Goal: Task Accomplishment & Management: Manage account settings

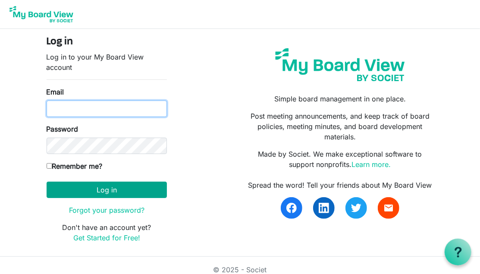
type input "[EMAIL_ADDRESS][DOMAIN_NAME]"
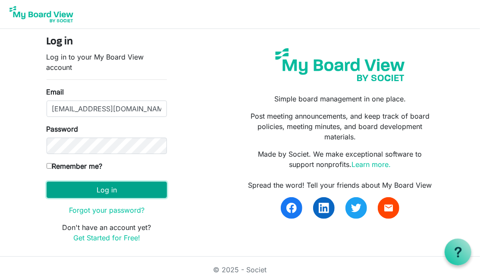
click at [132, 189] on button "Log in" at bounding box center [107, 190] width 120 height 16
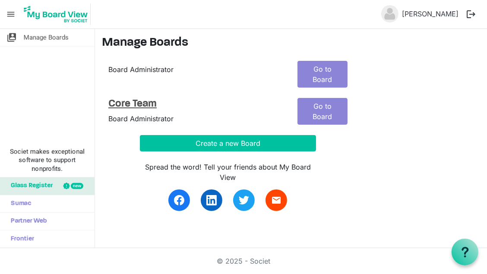
click at [131, 98] on h4 "Core Team" at bounding box center [196, 104] width 176 height 13
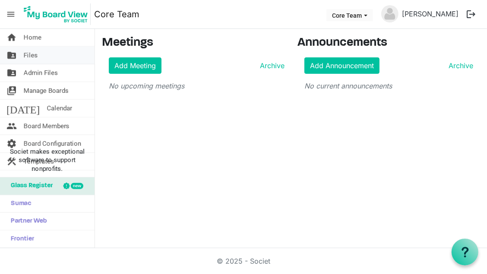
click at [44, 59] on link "folder_shared Files" at bounding box center [47, 55] width 94 height 17
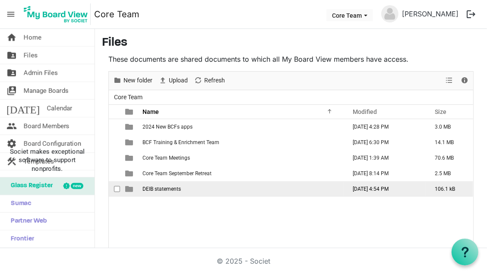
click at [163, 186] on span "DEIB statements" at bounding box center [161, 189] width 38 height 6
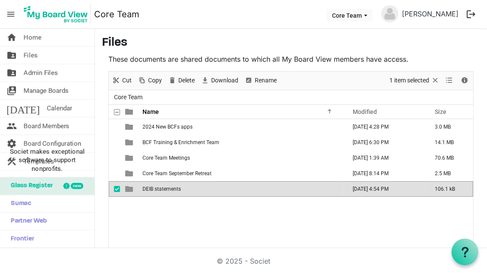
click at [163, 186] on span "DEIB statements" at bounding box center [161, 189] width 38 height 6
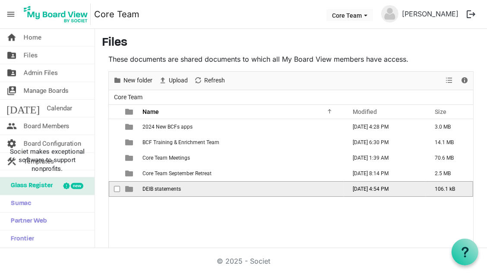
click at [163, 186] on span "DEIB statements" at bounding box center [161, 189] width 38 height 6
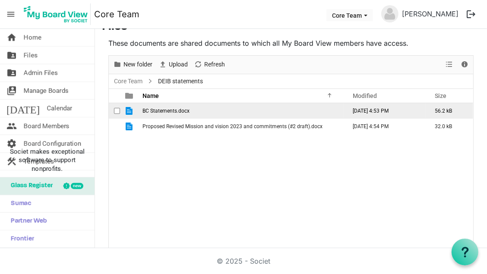
click at [120, 113] on div "checkbox" at bounding box center [119, 111] width 10 height 9
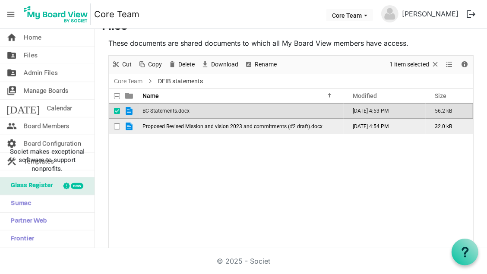
click at [118, 126] on span "checkbox" at bounding box center [117, 126] width 6 height 6
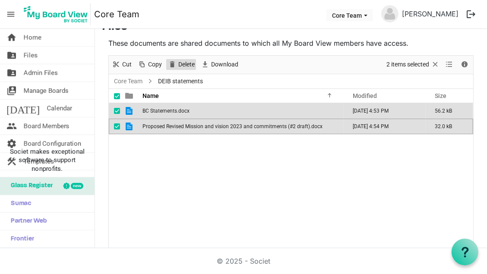
click at [181, 66] on span "Delete" at bounding box center [186, 64] width 18 height 11
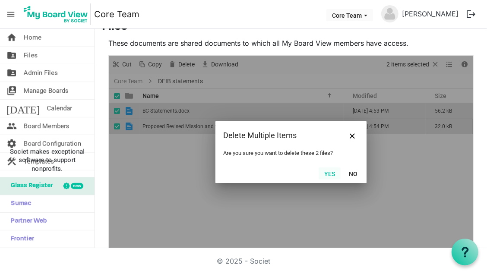
click at [328, 174] on button "Yes" at bounding box center [329, 173] width 22 height 12
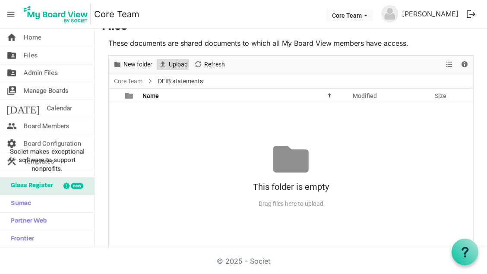
click at [184, 61] on span "Upload" at bounding box center [178, 64] width 21 height 11
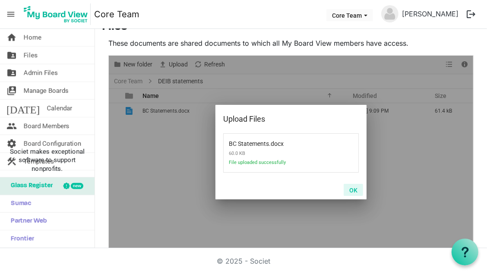
click at [354, 189] on button "OK" at bounding box center [352, 190] width 19 height 12
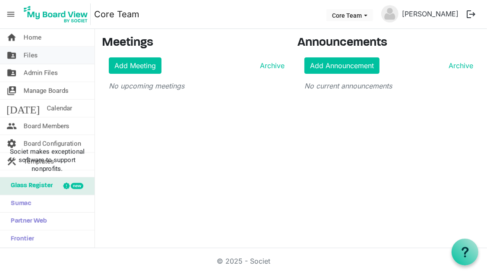
click at [38, 57] on link "folder_shared Files" at bounding box center [47, 55] width 94 height 17
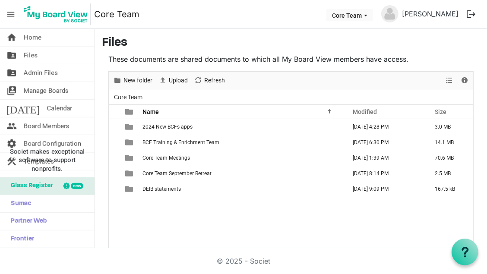
click at [186, 229] on div "2024 New BCFs apps December 06, 2024 4:28 PM 3.0 MB BCF Training & Enrichment T…" at bounding box center [291, 192] width 364 height 146
click at [132, 78] on span "New folder" at bounding box center [137, 80] width 31 height 11
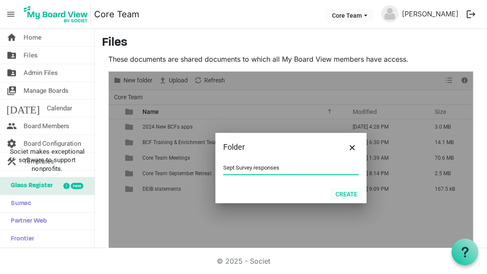
type input "Sept Survey responses"
click at [340, 192] on button "Create" at bounding box center [346, 194] width 33 height 12
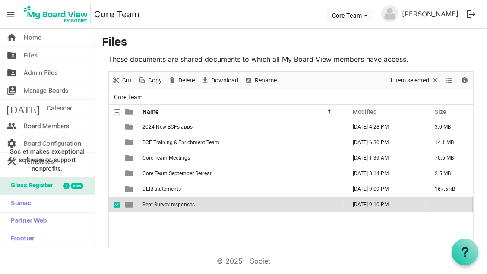
click at [218, 235] on div "2024 New BCFs apps December 06, 2024 4:28 PM 3.0 MB BCF Training & Enrichment T…" at bounding box center [291, 192] width 364 height 146
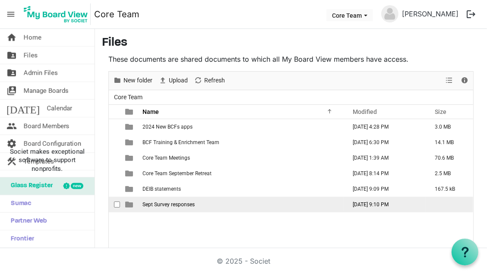
click at [175, 204] on span "Sept Survey responses" at bounding box center [168, 204] width 52 height 6
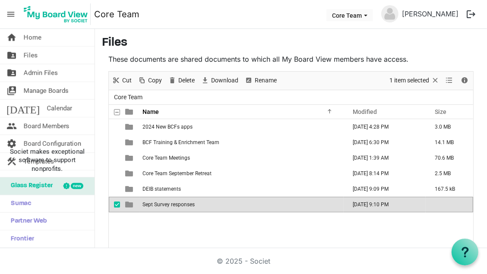
click at [156, 228] on div "2024 New BCFs apps December 06, 2024 4:28 PM 3.0 MB BCF Training & Enrichment T…" at bounding box center [291, 192] width 364 height 146
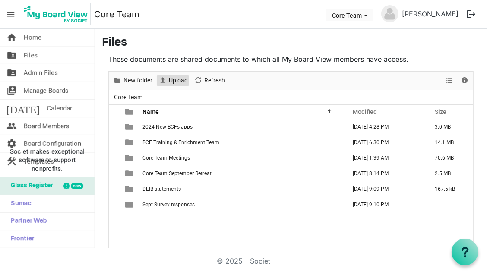
click at [183, 80] on span "Upload" at bounding box center [178, 80] width 21 height 11
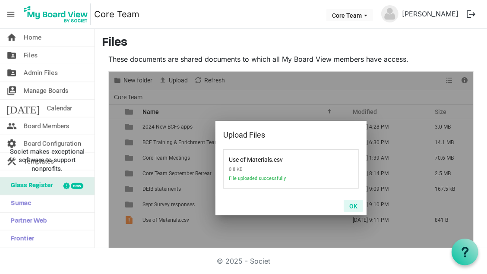
click at [353, 204] on button "OK" at bounding box center [352, 206] width 19 height 12
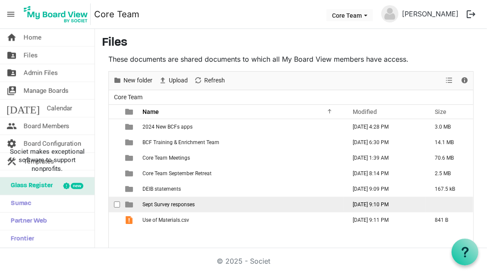
click at [118, 206] on span "checkbox" at bounding box center [117, 204] width 6 height 6
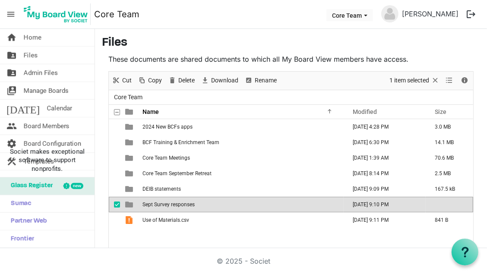
click at [118, 202] on span "checkbox" at bounding box center [117, 204] width 6 height 6
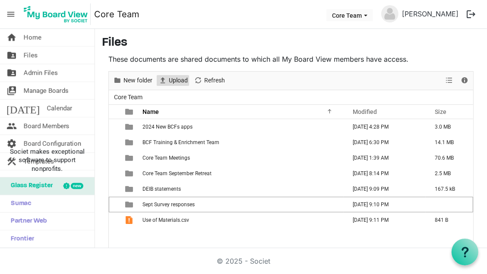
click at [182, 79] on span "Upload" at bounding box center [178, 80] width 21 height 11
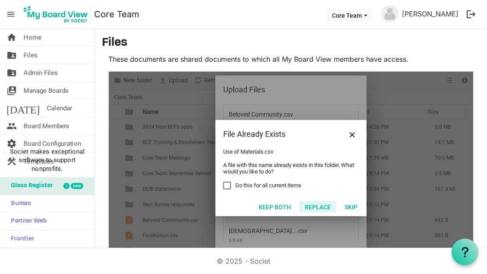
click at [323, 207] on button "Replace" at bounding box center [317, 207] width 37 height 12
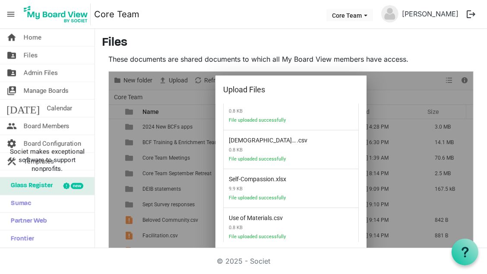
scroll to position [102, 0]
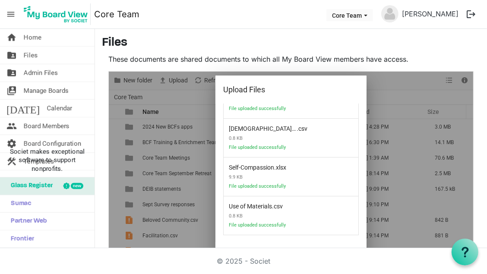
click at [438, 48] on h3 "Files" at bounding box center [291, 43] width 378 height 15
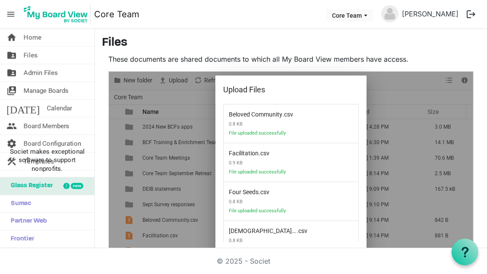
click at [295, 95] on div "Upload Files" at bounding box center [277, 89] width 108 height 13
click at [380, 257] on div "© 2025 - Societ" at bounding box center [243, 261] width 414 height 26
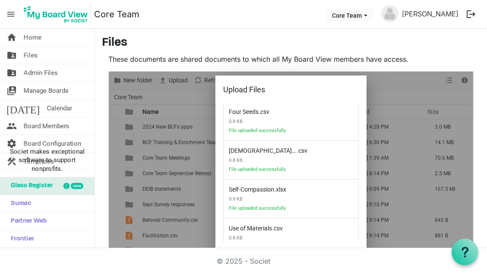
scroll to position [102, 0]
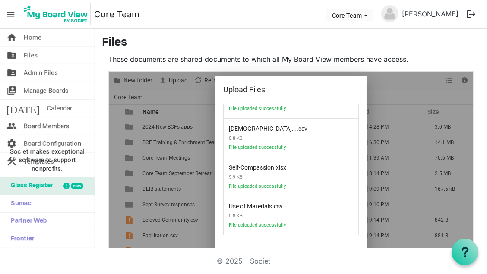
click at [181, 244] on div at bounding box center [291, 168] width 364 height 193
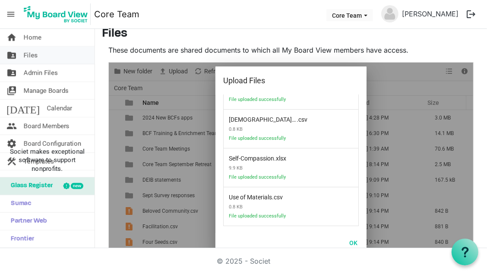
click at [50, 58] on link "folder_shared Files" at bounding box center [47, 55] width 94 height 17
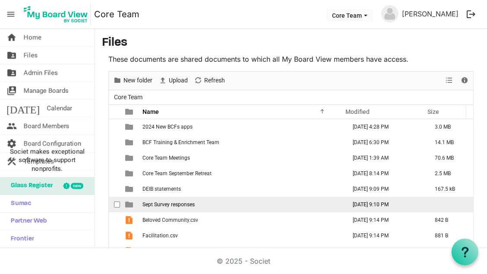
click at [237, 208] on td "Sept Survey responses" at bounding box center [242, 205] width 204 height 16
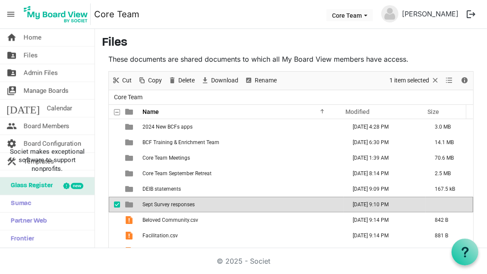
click at [237, 208] on td "Sept Survey responses" at bounding box center [242, 205] width 204 height 16
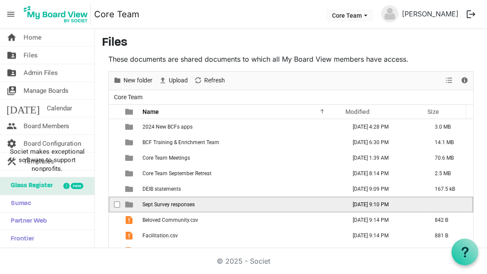
click at [237, 208] on td "Sept Survey responses" at bounding box center [242, 205] width 204 height 16
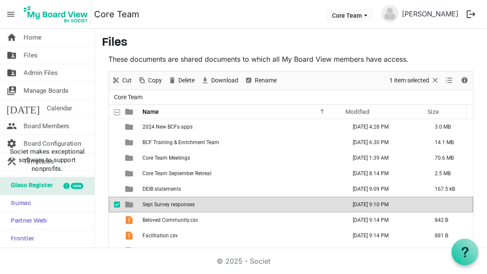
click at [153, 205] on span "Sept Survey responses" at bounding box center [168, 204] width 52 height 6
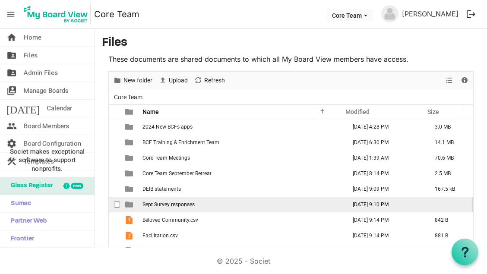
click at [153, 205] on span "Sept Survey responses" at bounding box center [168, 204] width 52 height 6
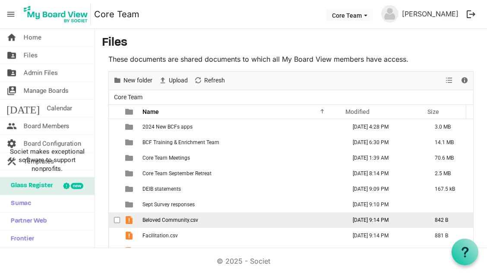
click at [116, 219] on span "checkbox" at bounding box center [117, 220] width 6 height 6
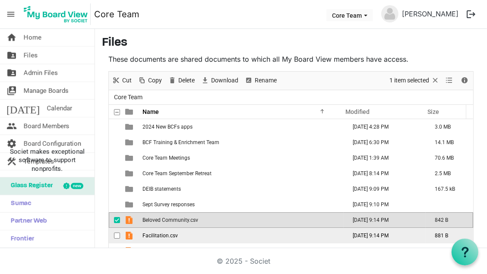
click at [116, 236] on span "checkbox" at bounding box center [117, 235] width 6 height 6
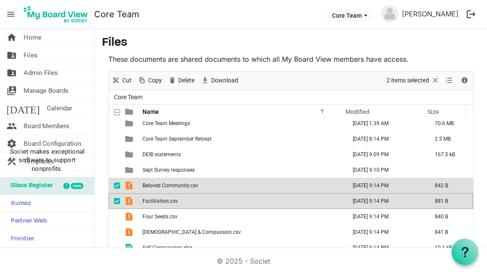
scroll to position [40, 0]
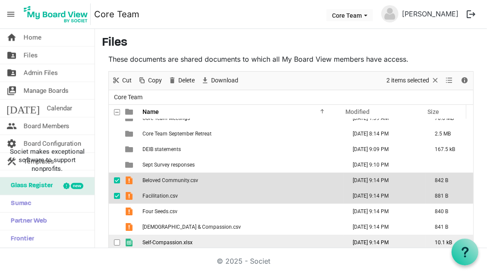
click at [118, 242] on span "checkbox" at bounding box center [117, 242] width 6 height 6
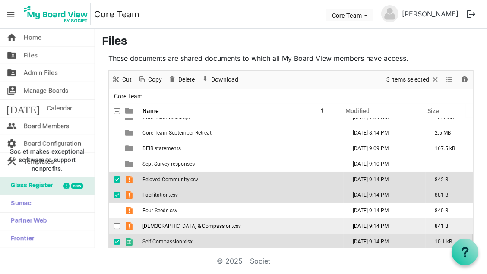
click at [117, 225] on span "checkbox" at bounding box center [117, 226] width 6 height 6
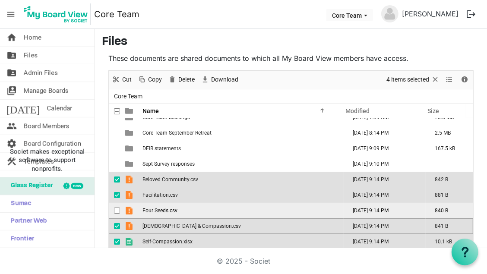
click at [117, 208] on span "checkbox" at bounding box center [117, 210] width 6 height 6
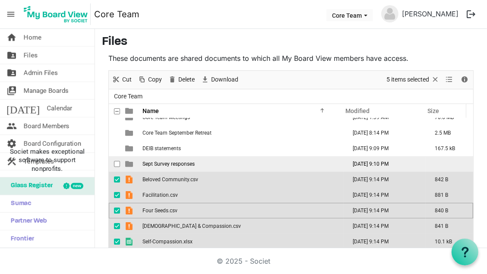
drag, startPoint x: 219, startPoint y: 221, endPoint x: 206, endPoint y: 163, distance: 59.6
click at [206, 163] on tbody "2024 New BCFs apps December 06, 2024 4:28 PM 3.0 MB BCF Training & Enrichment T…" at bounding box center [291, 172] width 364 height 186
click at [206, 163] on td "Sept Survey responses" at bounding box center [242, 164] width 204 height 16
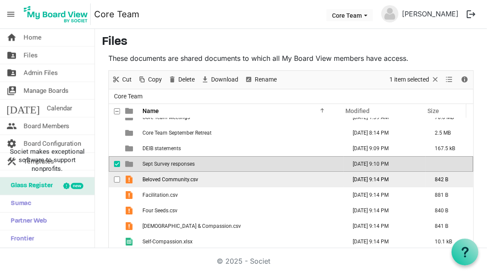
click at [130, 179] on span "is template cell column header type" at bounding box center [129, 180] width 8 height 8
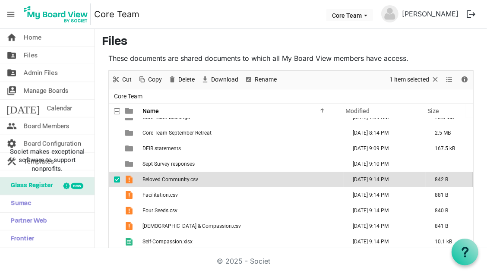
click at [153, 177] on span "Beloved Community.csv" at bounding box center [170, 179] width 56 height 6
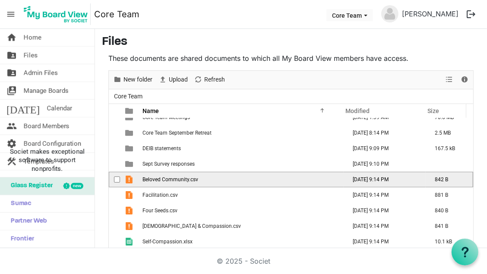
click at [153, 177] on span "Beloved Community.csv" at bounding box center [170, 179] width 56 height 6
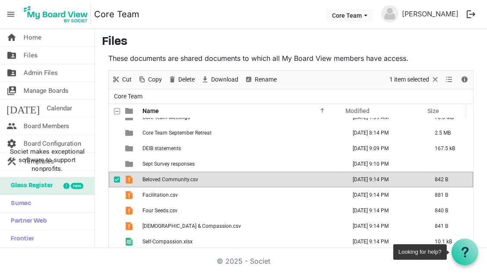
click at [462, 244] on div at bounding box center [464, 252] width 27 height 27
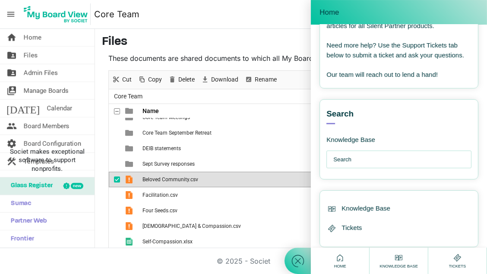
scroll to position [124, 0]
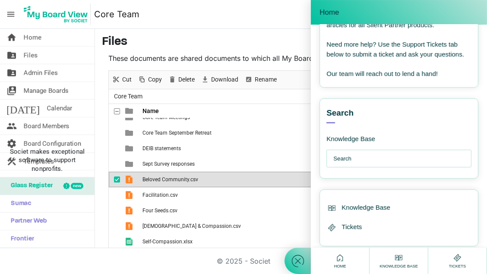
click at [360, 167] on input "text" at bounding box center [400, 158] width 135 height 17
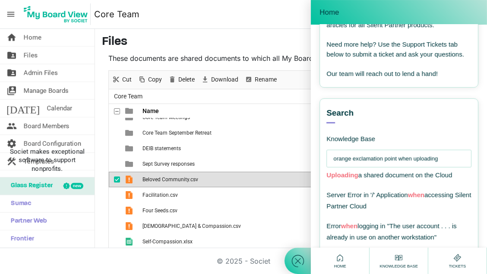
type input "orange exclamation point when uploading"
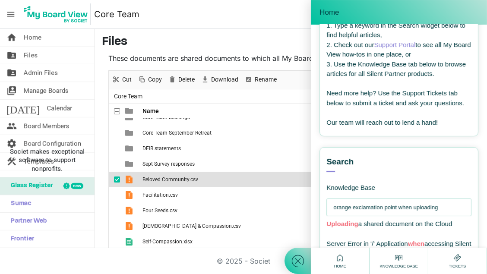
scroll to position [0, 0]
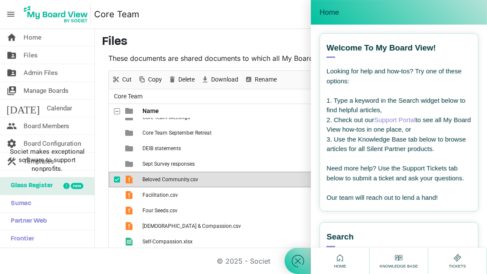
click at [303, 23] on div at bounding box center [297, 137] width 26 height 274
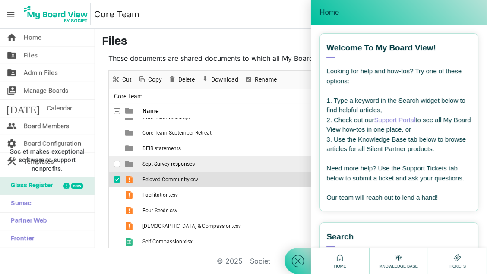
drag, startPoint x: 144, startPoint y: 180, endPoint x: 150, endPoint y: 160, distance: 20.9
click at [150, 160] on tbody "2024 New BCFs apps December 06, 2024 4:28 PM 3.0 MB BCF Training & Enrichment T…" at bounding box center [291, 172] width 364 height 186
click at [150, 161] on span "Sept Survey responses" at bounding box center [168, 164] width 52 height 6
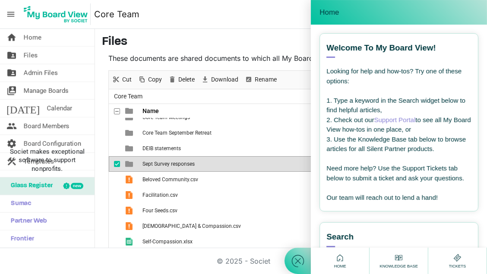
click at [251, 17] on nav "menu Core Team Core Team Bobbi Bussan logout" at bounding box center [243, 14] width 487 height 29
click at [311, 53] on div at bounding box center [297, 137] width 26 height 274
click at [343, 255] on use at bounding box center [340, 257] width 6 height 6
click at [481, 19] on div "Home" at bounding box center [399, 12] width 176 height 25
click at [339, 11] on span "Home" at bounding box center [328, 12] width 19 height 9
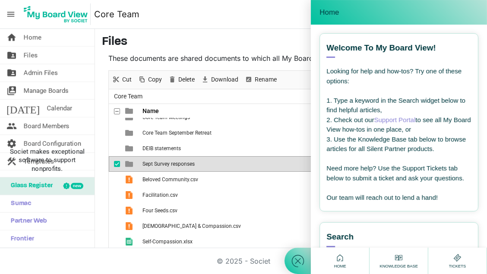
click at [311, 19] on div at bounding box center [297, 137] width 26 height 274
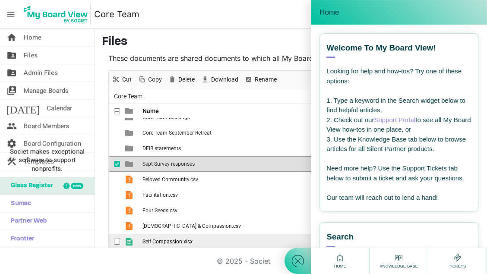
click at [115, 239] on span "checkbox" at bounding box center [117, 242] width 6 height 6
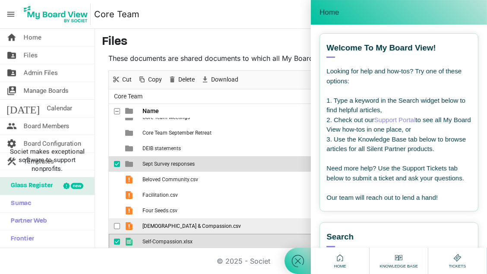
click at [117, 225] on span "checkbox" at bounding box center [117, 226] width 6 height 6
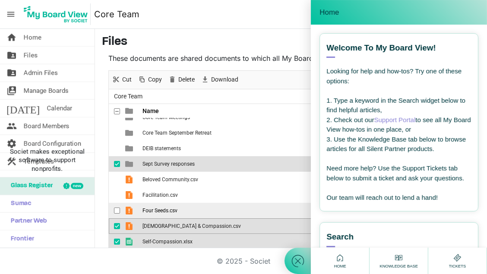
click at [118, 209] on span "checkbox" at bounding box center [117, 210] width 6 height 6
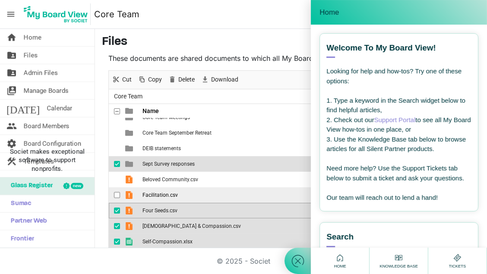
click at [117, 195] on span "checkbox" at bounding box center [117, 195] width 6 height 6
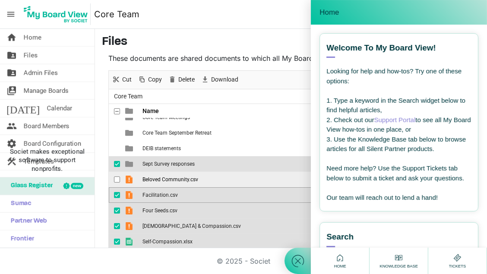
click at [118, 179] on span "checkbox" at bounding box center [117, 179] width 6 height 6
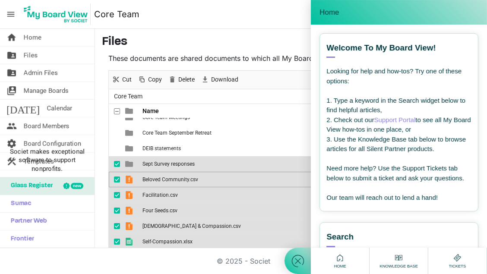
click at [116, 161] on span "checkbox" at bounding box center [117, 164] width 6 height 6
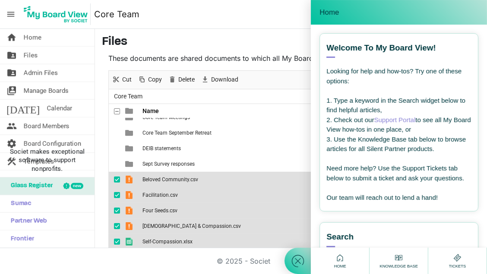
click at [339, 16] on span "Home" at bounding box center [328, 12] width 19 height 9
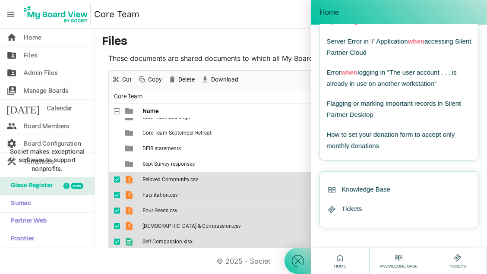
scroll to position [306, 0]
click at [343, 261] on use at bounding box center [340, 257] width 6 height 6
click at [304, 260] on use at bounding box center [298, 260] width 12 height 12
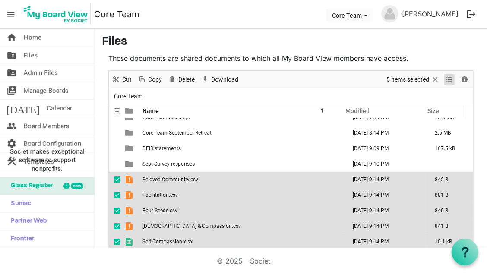
click at [444, 80] on span "View dropdownbutton" at bounding box center [449, 79] width 10 height 11
click at [126, 78] on span "Cut" at bounding box center [126, 79] width 11 height 11
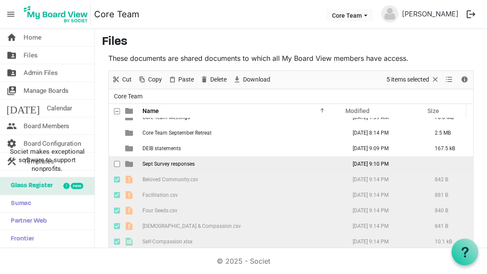
click at [154, 161] on span "Sept Survey responses" at bounding box center [168, 164] width 52 height 6
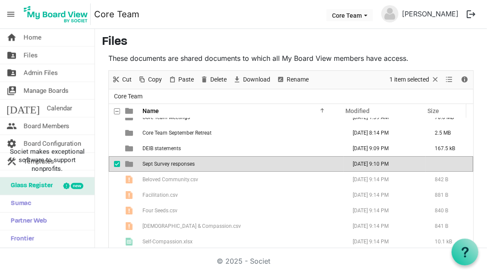
click at [154, 161] on span "Sept Survey responses" at bounding box center [168, 164] width 52 height 6
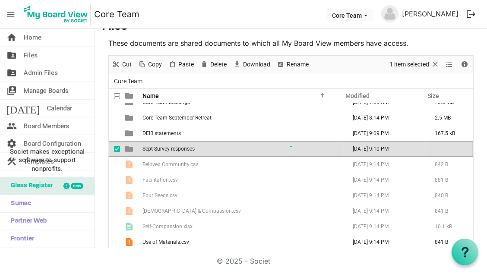
scroll to position [0, 0]
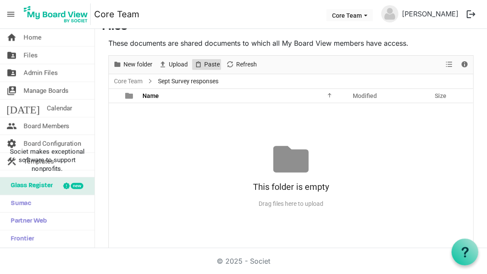
click at [210, 63] on span "Paste" at bounding box center [211, 64] width 17 height 11
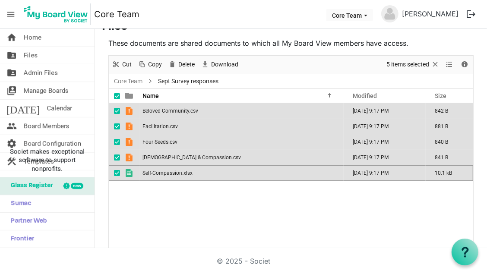
click at [202, 196] on div "Beloved Community.csv September 25, 2025 9:17 PM 842 B Facilitation.csv Septemb…" at bounding box center [291, 176] width 364 height 146
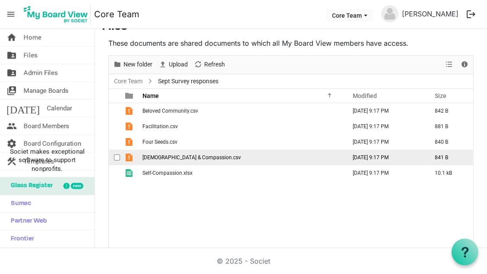
click at [175, 157] on span "Jesus & Compassion.csv" at bounding box center [191, 157] width 98 height 6
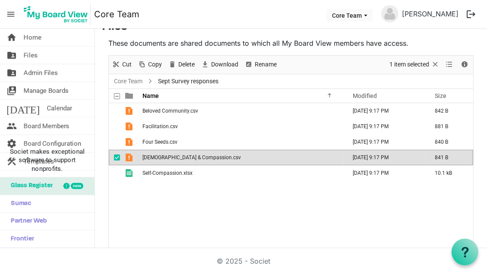
click at [175, 157] on span "Jesus & Compassion.csv" at bounding box center [191, 157] width 98 height 6
click at [276, 198] on div "Beloved Community.csv September 25, 2025 9:17 PM 842 B Facilitation.csv Septemb…" at bounding box center [291, 176] width 364 height 146
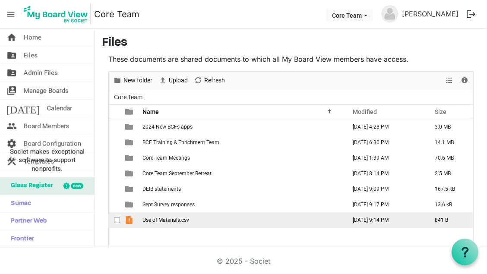
click at [117, 217] on span "checkbox" at bounding box center [117, 220] width 6 height 6
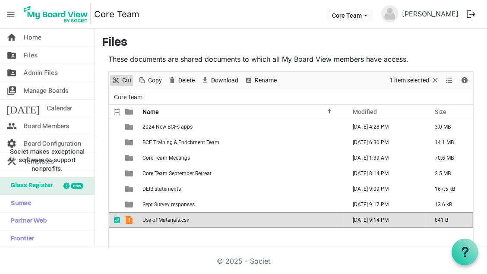
click at [130, 80] on span "Cut" at bounding box center [126, 80] width 11 height 11
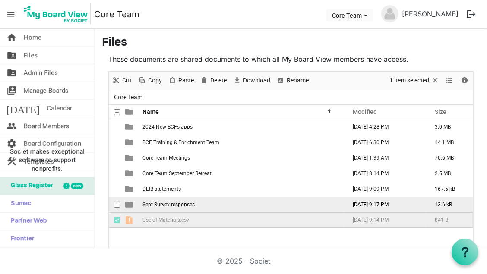
click at [177, 207] on td "Sept Survey responses" at bounding box center [242, 205] width 204 height 16
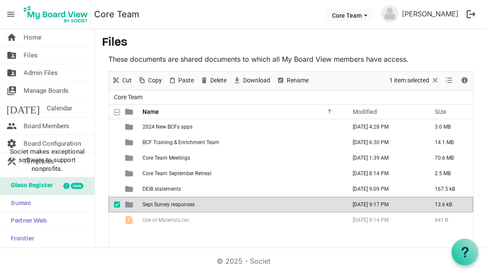
click at [177, 207] on td "Sept Survey responses" at bounding box center [242, 205] width 204 height 16
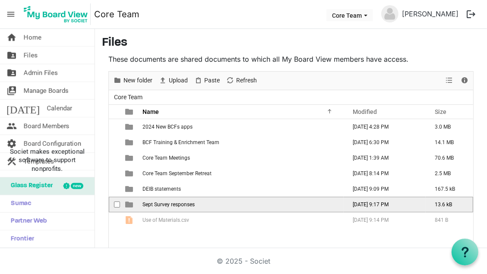
click at [177, 207] on td "Sept Survey responses" at bounding box center [242, 205] width 204 height 16
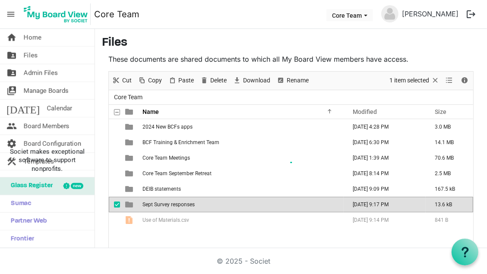
scroll to position [16, 0]
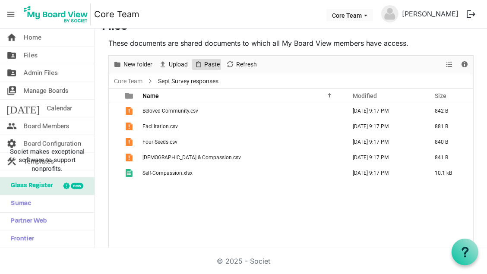
click at [215, 62] on span "Paste" at bounding box center [211, 64] width 17 height 11
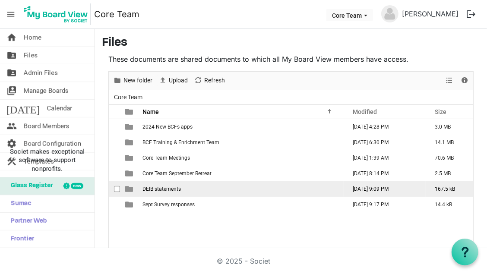
click at [157, 189] on span "DEIB statements" at bounding box center [161, 189] width 38 height 6
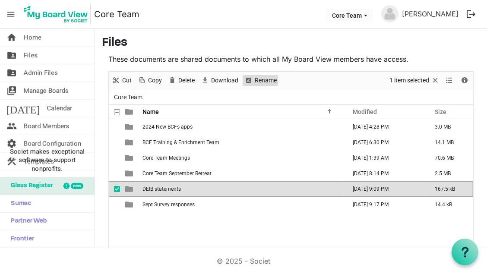
click at [261, 82] on span "Rename" at bounding box center [266, 80] width 24 height 11
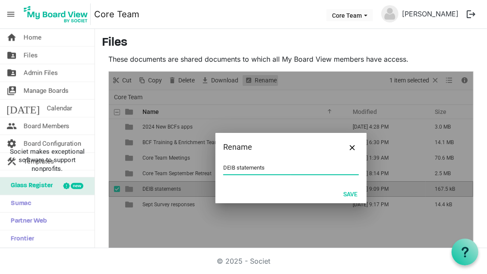
click at [261, 82] on div at bounding box center [291, 168] width 364 height 193
type input "F"
type input "Vision, Mission, Commitment Statements ([DATE])"
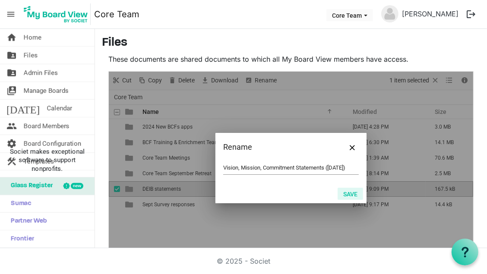
click at [350, 195] on button "Save" at bounding box center [349, 194] width 25 height 12
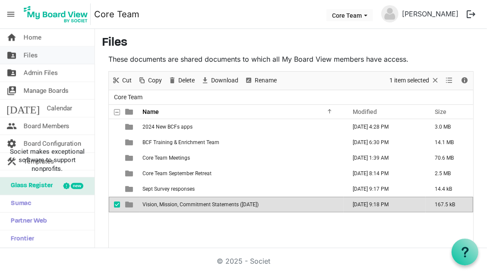
click at [42, 56] on link "folder_shared Files" at bounding box center [47, 55] width 94 height 17
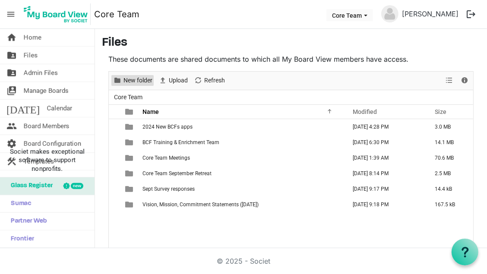
click at [125, 82] on span "New folder" at bounding box center [137, 80] width 31 height 11
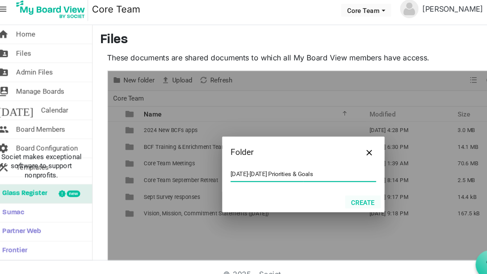
type input "[DATE]-[DATE] Priorities & Goals"
click at [342, 194] on button "Create" at bounding box center [346, 194] width 33 height 12
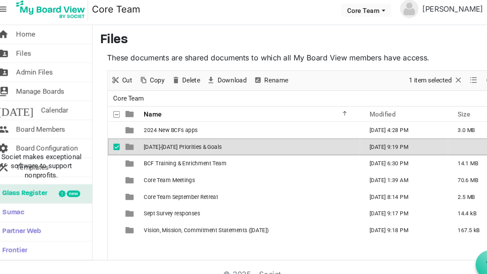
click at [118, 141] on span "checkbox" at bounding box center [117, 142] width 6 height 6
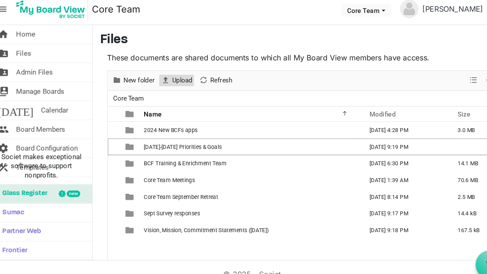
click at [183, 79] on span "Upload" at bounding box center [178, 80] width 21 height 11
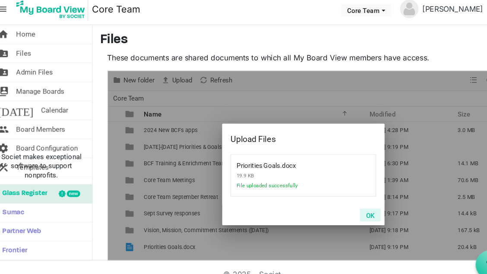
click at [352, 204] on button "OK" at bounding box center [352, 206] width 19 height 12
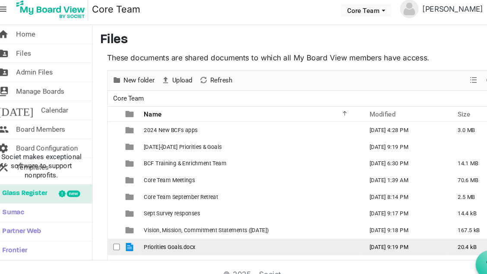
click at [116, 236] on span "checkbox" at bounding box center [117, 235] width 6 height 6
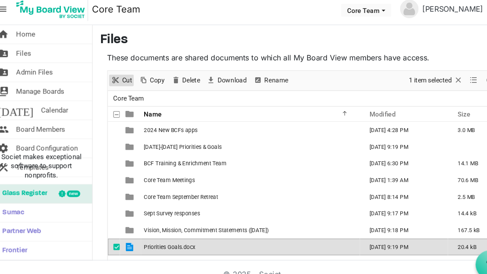
click at [128, 79] on span "Cut" at bounding box center [126, 80] width 11 height 11
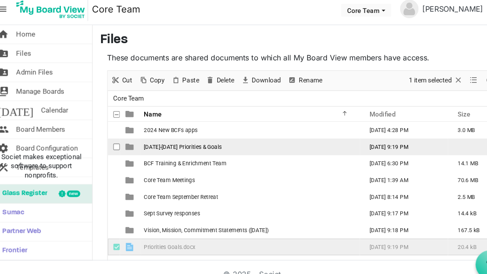
click at [149, 141] on span "[DATE]-[DATE] Priorities & Goals" at bounding box center [178, 142] width 72 height 6
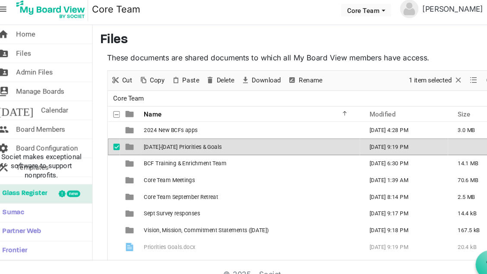
click at [149, 141] on span "[DATE]-[DATE] Priorities & Goals" at bounding box center [178, 142] width 72 height 6
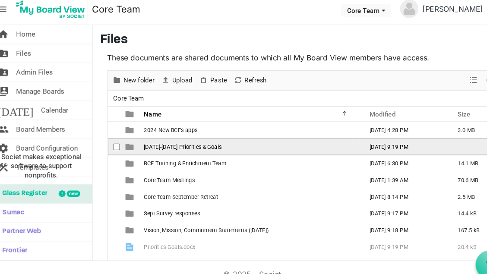
click at [149, 141] on span "BC 2025-2028 Priorities & Goals" at bounding box center [178, 142] width 72 height 6
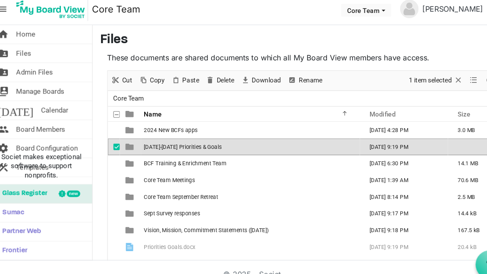
click at [149, 141] on span "[DATE]-[DATE] Priorities & Goals" at bounding box center [178, 142] width 72 height 6
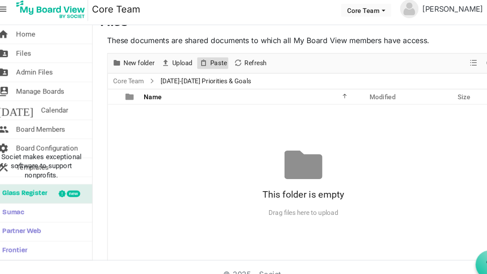
click at [209, 66] on span "Paste" at bounding box center [211, 64] width 17 height 11
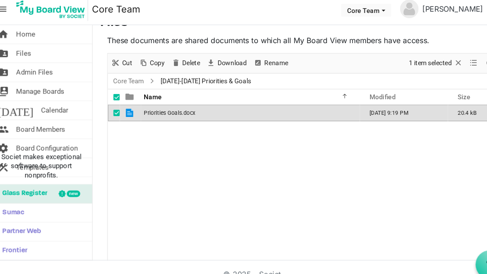
click at [158, 169] on div "Priorities Goals.docx September 25, 2025 9:19 PM 20.4 kB" at bounding box center [291, 176] width 364 height 146
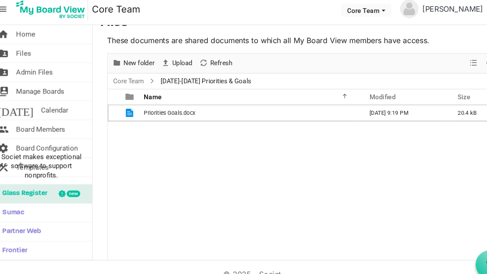
click at [158, 156] on div "Priorities Goals.docx September 25, 2025 9:19 PM 20.4 kB" at bounding box center [291, 176] width 364 height 146
click at [132, 93] on span at bounding box center [129, 96] width 8 height 8
click at [64, 58] on link "folder_shared Files" at bounding box center [47, 55] width 94 height 17
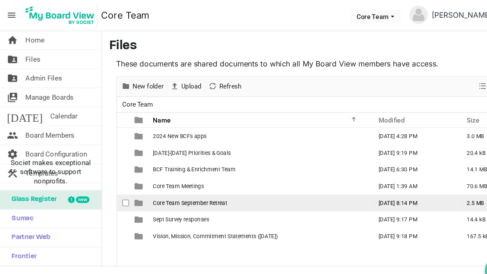
click at [200, 186] on span "Core Team September Retreat" at bounding box center [176, 189] width 69 height 6
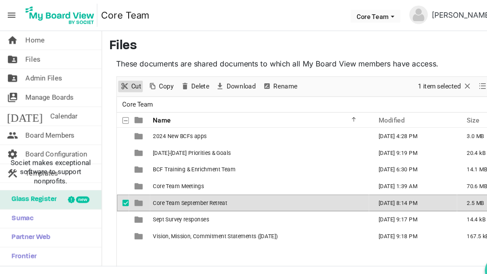
click at [126, 81] on span "Cut" at bounding box center [126, 80] width 11 height 11
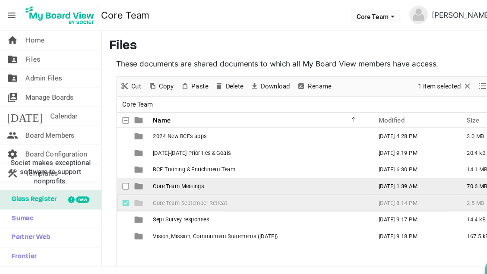
click at [170, 173] on span "Core Team Meetings" at bounding box center [165, 173] width 47 height 6
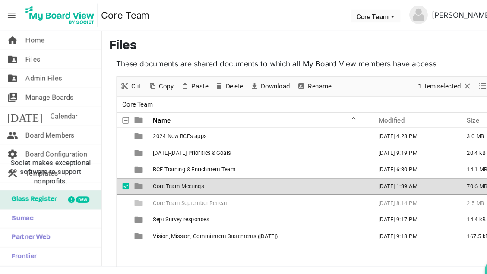
click at [170, 173] on span "Core Team Meetings" at bounding box center [165, 173] width 47 height 6
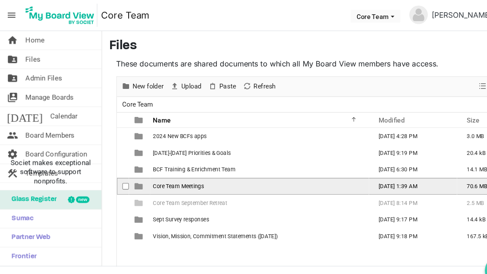
click at [170, 173] on span "Core Team Meetings" at bounding box center [165, 173] width 47 height 6
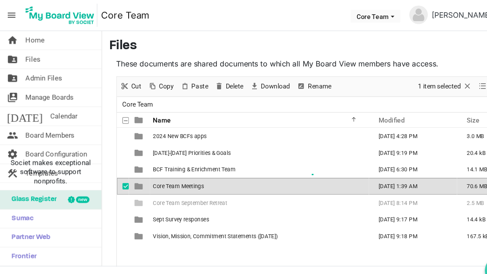
scroll to position [16, 0]
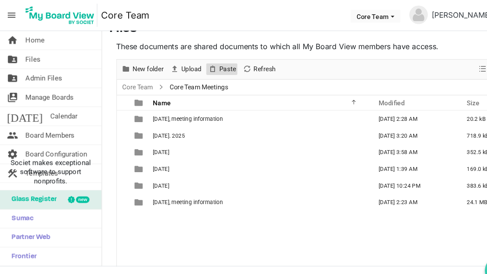
click at [210, 66] on span "Paste" at bounding box center [211, 64] width 17 height 11
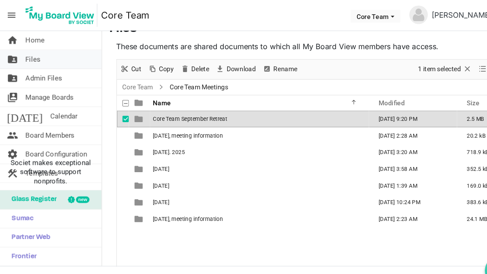
click at [34, 53] on span "Files" at bounding box center [31, 55] width 14 height 17
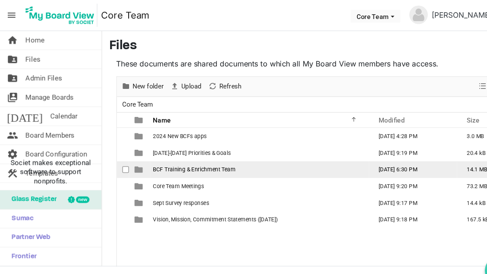
click at [152, 155] on span "BCF Training & Enrichment Team" at bounding box center [180, 158] width 77 height 6
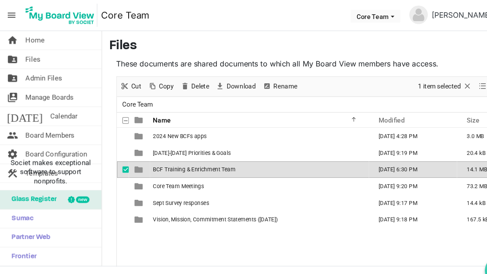
click at [152, 155] on span "BCF Training & Enrichment Team" at bounding box center [180, 158] width 77 height 6
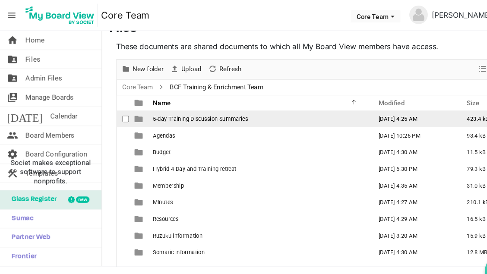
click at [119, 109] on span "checkbox" at bounding box center [117, 111] width 6 height 6
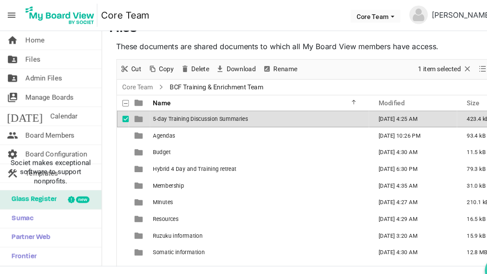
click at [306, 60] on div "New folder Upload Cut Copy Paste Delete Download Rename Sort by Refresh 1 item …" at bounding box center [291, 65] width 364 height 19
click at [116, 109] on span "checkbox" at bounding box center [117, 111] width 6 height 6
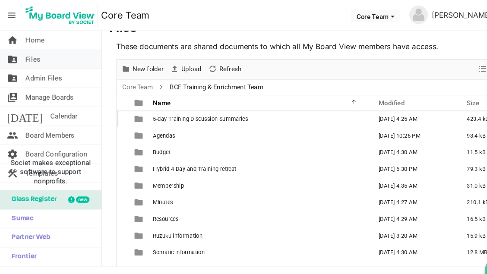
click at [53, 60] on link "folder_shared Files" at bounding box center [47, 55] width 94 height 17
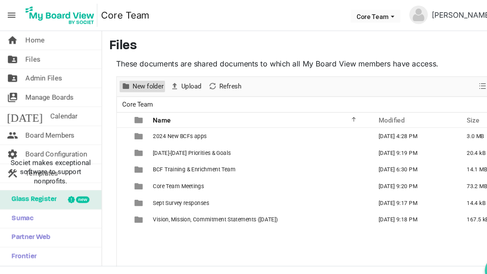
click at [134, 78] on span "New folder" at bounding box center [137, 80] width 31 height 11
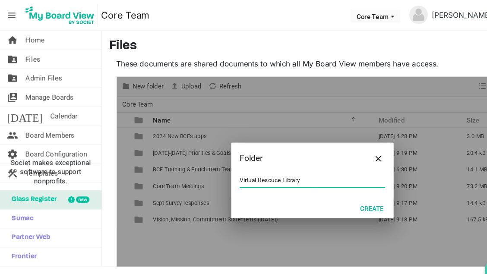
click at [254, 168] on input "Virtual Resouce Library" at bounding box center [290, 167] width 135 height 13
type input "Virtual Resource Library"
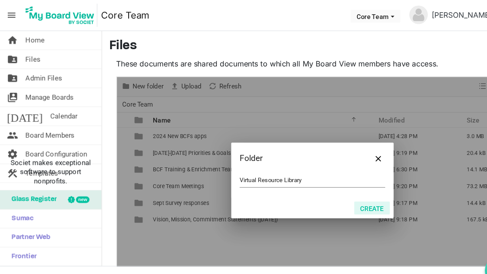
click at [338, 195] on button "Create" at bounding box center [346, 194] width 33 height 12
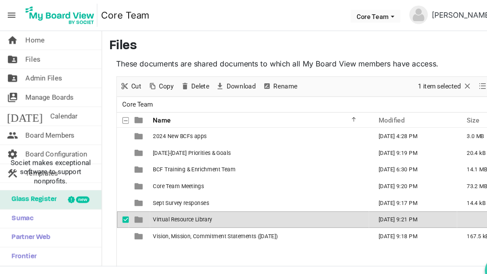
click at [116, 202] on span "checkbox" at bounding box center [117, 204] width 6 height 6
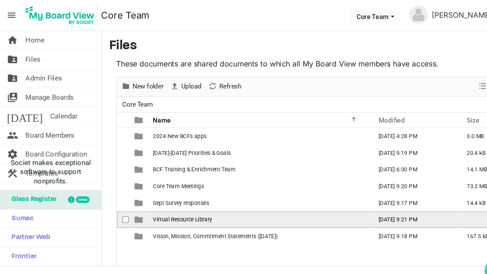
click at [159, 203] on span "Virtual Resource Library" at bounding box center [169, 204] width 55 height 6
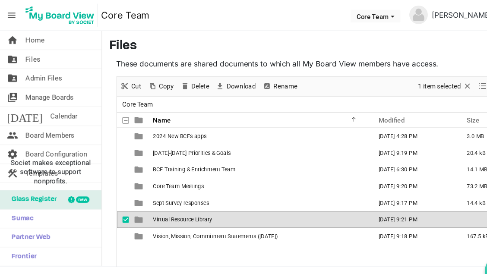
click at [159, 203] on span "Virtual Resource Library" at bounding box center [169, 204] width 55 height 6
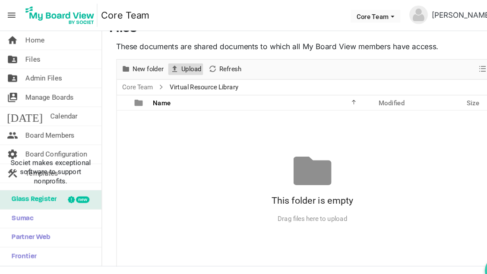
click at [176, 63] on span "Upload" at bounding box center [178, 64] width 21 height 11
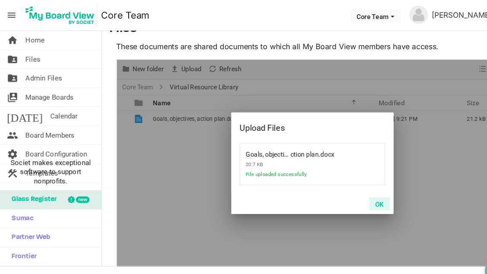
click at [350, 188] on button "OK" at bounding box center [352, 190] width 19 height 12
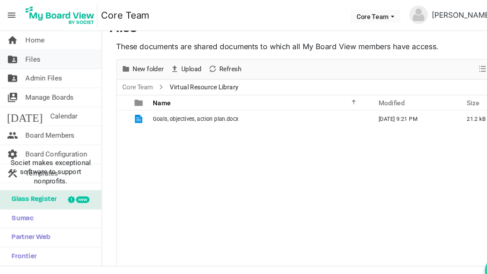
click at [44, 58] on link "folder_shared Files" at bounding box center [47, 55] width 94 height 17
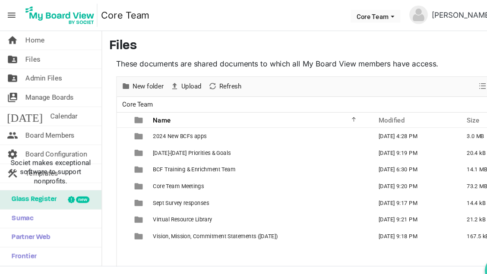
click at [45, 58] on link "folder_shared Files" at bounding box center [47, 55] width 94 height 17
click at [42, 40] on link "home Home" at bounding box center [47, 37] width 94 height 17
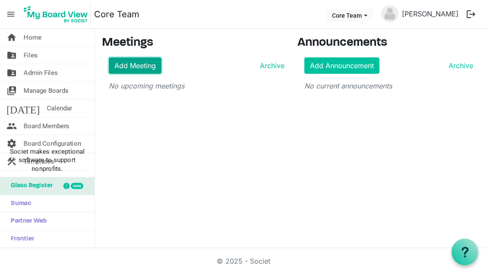
click at [138, 62] on link "Add Meeting" at bounding box center [135, 65] width 53 height 16
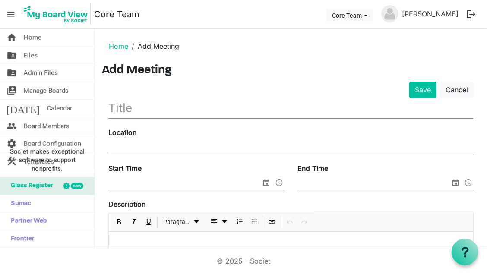
click at [146, 108] on input "text" at bounding box center [290, 108] width 365 height 20
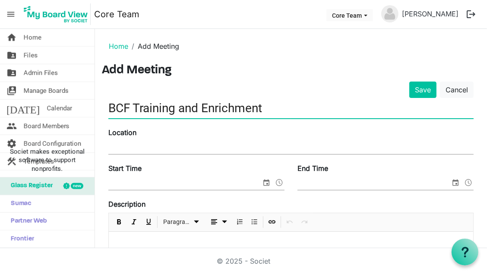
type input "BCF Training and Enrichment"
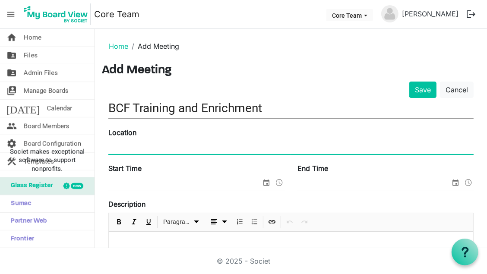
click at [122, 147] on input "Location" at bounding box center [290, 147] width 365 height 13
type input "S"
type input "Zoom"
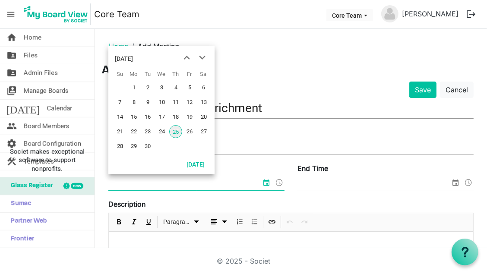
click at [126, 181] on input "Start Time" at bounding box center [184, 183] width 153 height 13
click at [270, 72] on h3 "Add Meeting" at bounding box center [291, 70] width 378 height 15
click at [264, 180] on span "select" at bounding box center [266, 182] width 10 height 11
click at [187, 56] on span "previous month" at bounding box center [186, 58] width 15 height 16
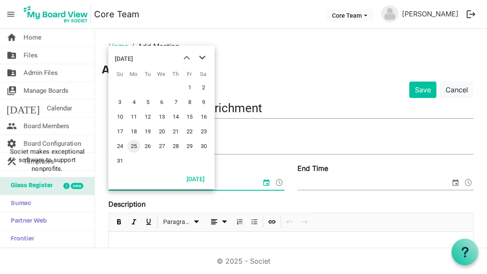
click at [201, 58] on span "next month" at bounding box center [202, 58] width 15 height 16
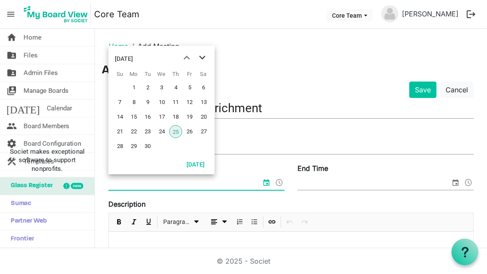
click at [201, 58] on span "next month" at bounding box center [202, 58] width 15 height 16
click at [176, 100] on span "9" at bounding box center [175, 102] width 13 height 13
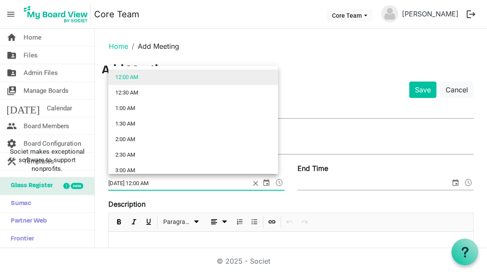
click at [277, 179] on span at bounding box center [279, 182] width 10 height 11
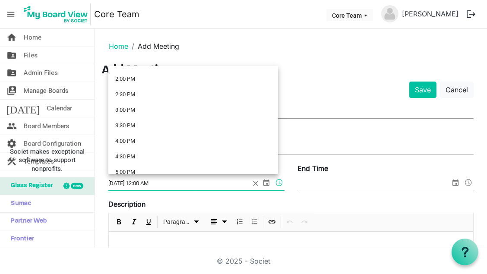
scroll to position [478, 0]
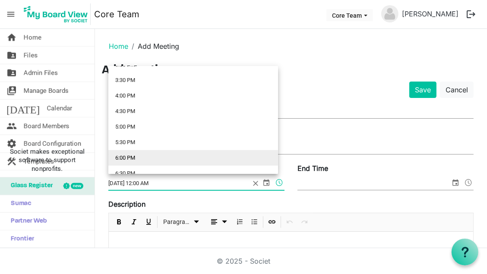
click at [139, 159] on li "6:00 PM" at bounding box center [193, 158] width 170 height 16
type input "[DATE] 6:00 PM"
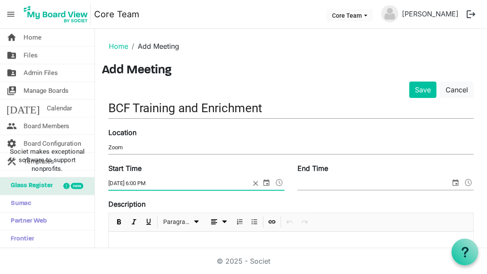
click at [304, 182] on input "End Time" at bounding box center [373, 183] width 153 height 13
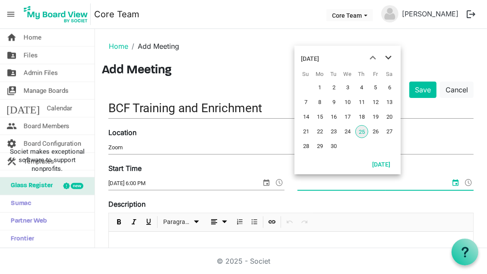
click at [387, 58] on span "next month" at bounding box center [387, 58] width 15 height 16
click at [362, 101] on span "9" at bounding box center [361, 102] width 13 height 13
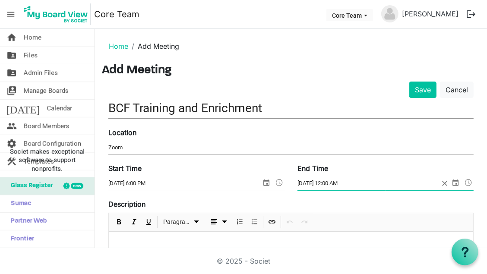
click at [463, 178] on span at bounding box center [468, 182] width 10 height 11
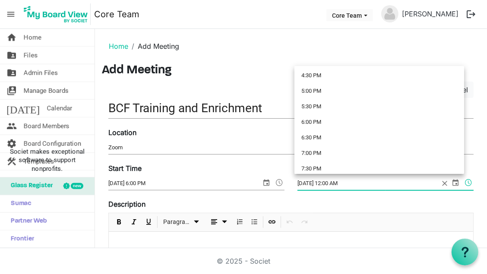
scroll to position [512, 0]
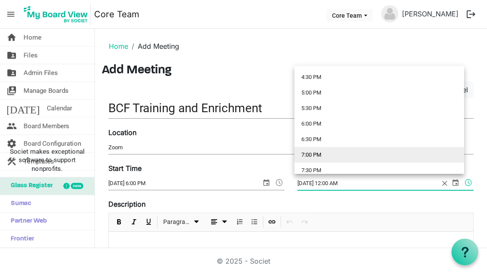
click at [325, 154] on li "7:00 PM" at bounding box center [379, 155] width 170 height 16
type input "[DATE] 7:00 PM"
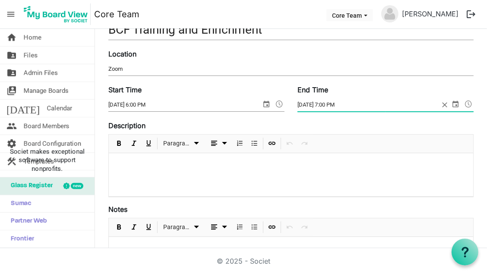
scroll to position [79, 0]
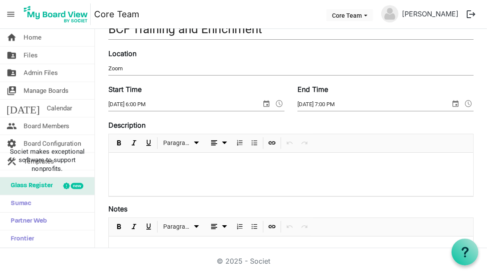
click at [146, 160] on p at bounding box center [291, 164] width 350 height 9
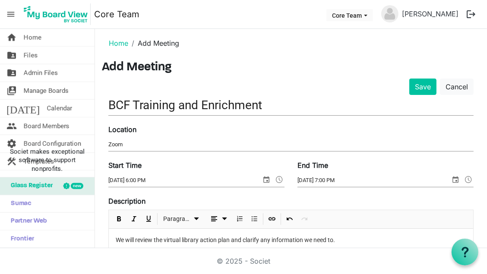
scroll to position [0, 0]
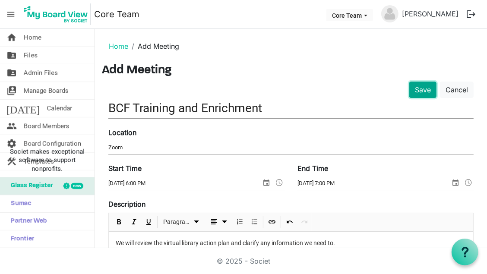
click at [420, 90] on button "Save" at bounding box center [422, 90] width 27 height 16
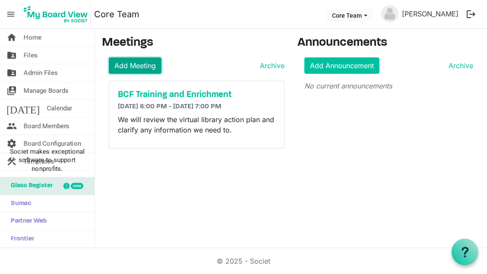
click at [136, 60] on link "Add Meeting" at bounding box center [135, 65] width 53 height 16
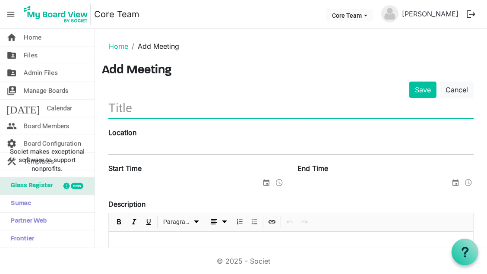
click at [138, 109] on input "text" at bounding box center [290, 108] width 365 height 20
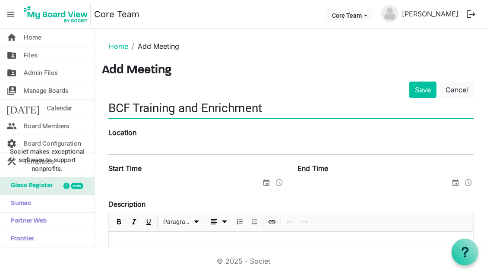
type input "BCF Training and Enrichment"
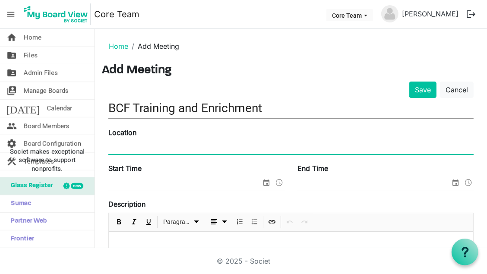
click at [130, 144] on input "Location" at bounding box center [290, 147] width 365 height 13
type input "zoom"
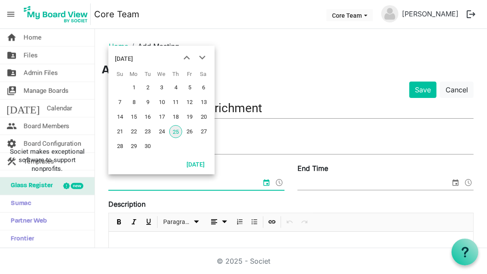
click at [139, 177] on input "Start Time" at bounding box center [184, 183] width 153 height 13
click at [201, 57] on span "next month" at bounding box center [202, 58] width 15 height 16
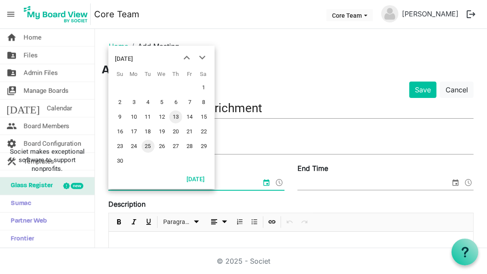
click at [178, 117] on span "13" at bounding box center [175, 116] width 13 height 13
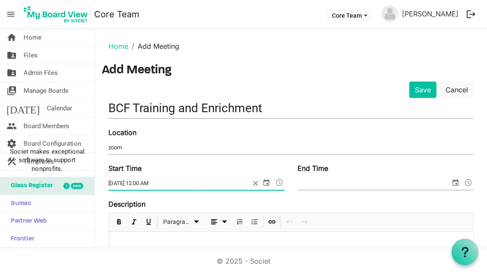
click at [277, 182] on span at bounding box center [279, 182] width 10 height 11
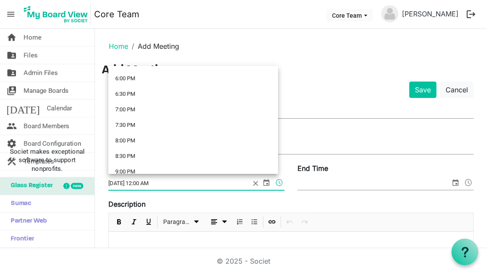
scroll to position [559, 0]
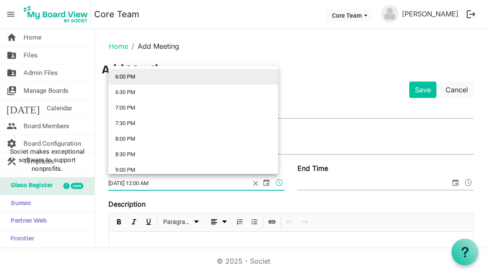
click at [140, 81] on li "6:00 PM" at bounding box center [193, 77] width 170 height 16
type input "11/13/2025 6:00 PM"
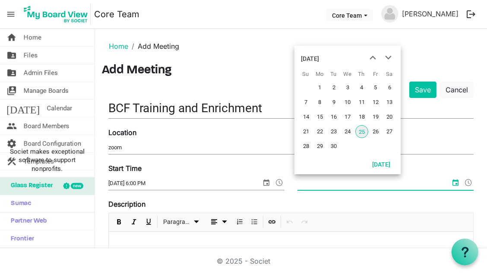
click at [340, 180] on input "End Time" at bounding box center [373, 183] width 153 height 13
click at [387, 57] on span "next month" at bounding box center [387, 58] width 15 height 16
click at [390, 57] on span "next month" at bounding box center [387, 58] width 15 height 16
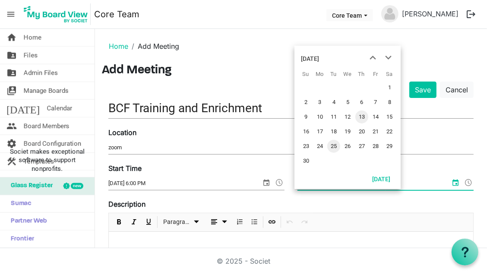
click at [364, 118] on span "13" at bounding box center [361, 116] width 13 height 13
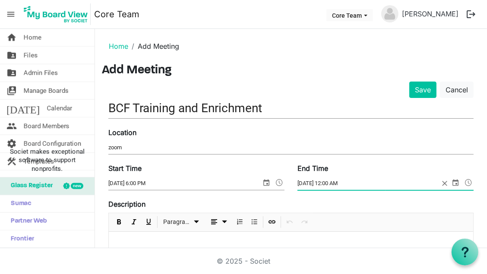
click at [463, 179] on span at bounding box center [468, 182] width 10 height 11
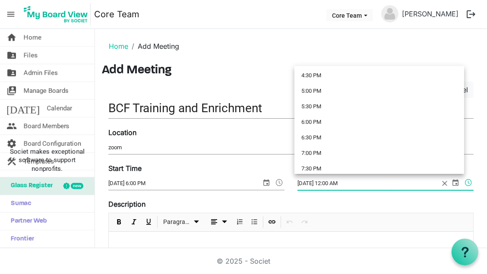
scroll to position [521, 0]
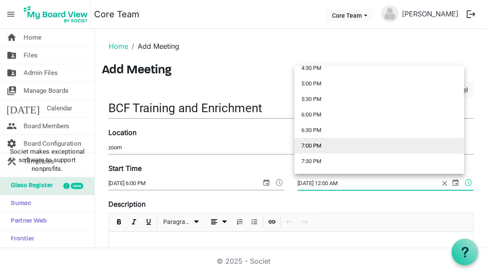
click at [331, 148] on li "7:00 PM" at bounding box center [379, 146] width 170 height 16
type input "11/13/2025 7:00 PM"
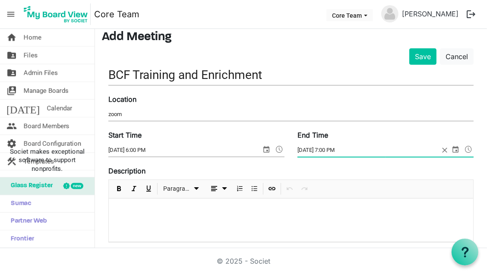
scroll to position [35, 0]
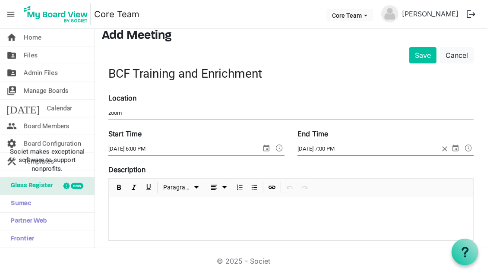
click at [170, 204] on p at bounding box center [291, 208] width 350 height 9
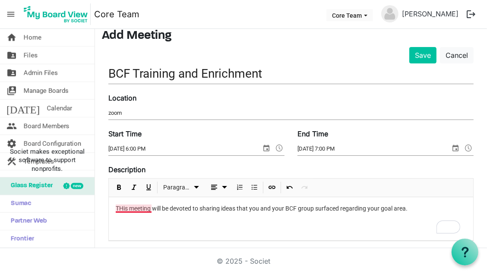
click at [123, 207] on p "THis meeting will be devoted to sharing ideas that you and your BCF group surfa…" at bounding box center [291, 208] width 350 height 9
click at [421, 57] on button "Save" at bounding box center [422, 55] width 27 height 16
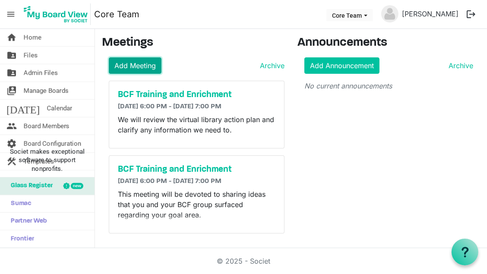
click at [134, 61] on link "Add Meeting" at bounding box center [135, 65] width 53 height 16
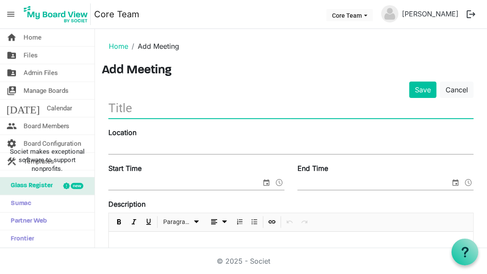
click at [150, 110] on input "text" at bounding box center [290, 108] width 365 height 20
type input "Core Team"
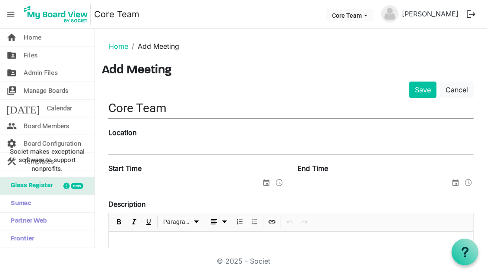
click at [154, 136] on div "Location" at bounding box center [291, 141] width 378 height 29
click at [148, 141] on input "Location" at bounding box center [290, 147] width 365 height 13
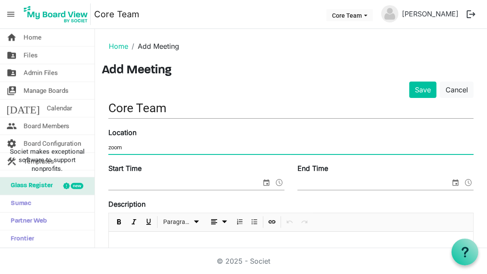
type input "Zoom"
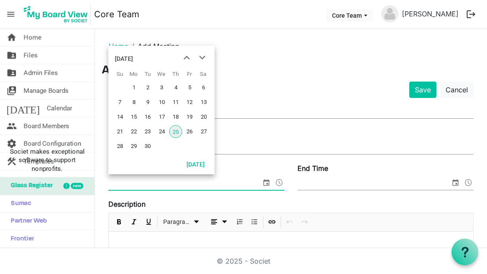
click at [263, 182] on span "select" at bounding box center [266, 182] width 10 height 11
click at [202, 55] on span "next month" at bounding box center [202, 58] width 15 height 16
click at [177, 89] on span "2" at bounding box center [175, 87] width 13 height 13
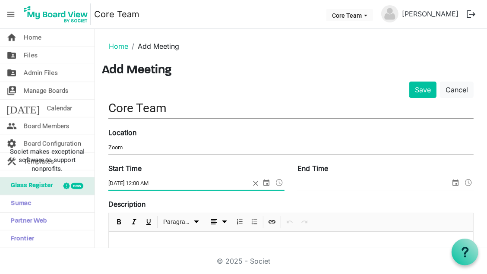
click at [274, 183] on span at bounding box center [279, 182] width 10 height 11
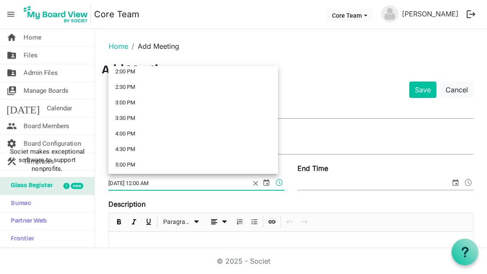
scroll to position [438, 0]
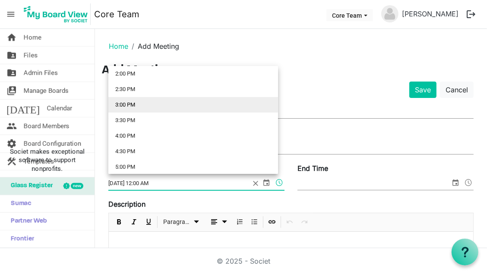
click at [141, 106] on li "3:00 PM" at bounding box center [193, 105] width 170 height 16
type input "10/2/2025 3:00 PM"
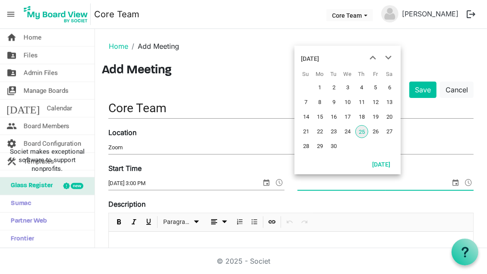
click at [450, 183] on span "select" at bounding box center [455, 182] width 10 height 11
click at [387, 57] on span "next month" at bounding box center [387, 58] width 15 height 16
click at [361, 85] on span "2" at bounding box center [361, 87] width 13 height 13
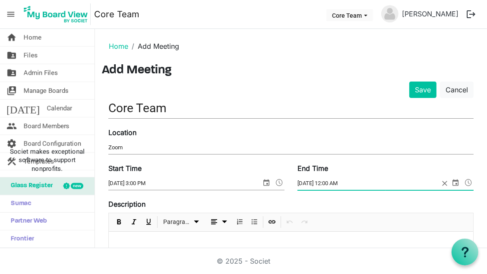
click at [463, 181] on span at bounding box center [468, 182] width 10 height 11
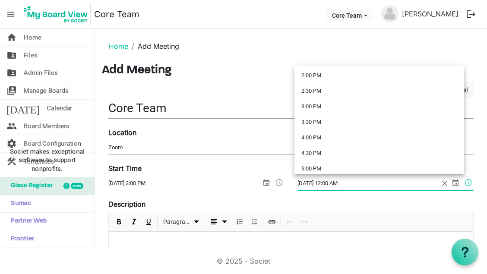
scroll to position [449, 0]
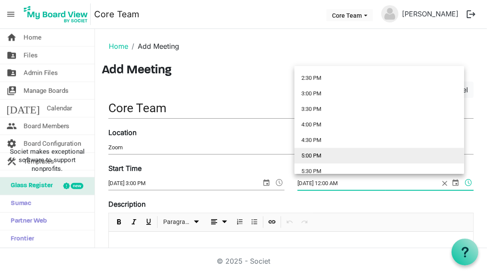
click at [333, 158] on li "5:00 PM" at bounding box center [379, 156] width 170 height 16
type input "10/2/2025 5:00 PM"
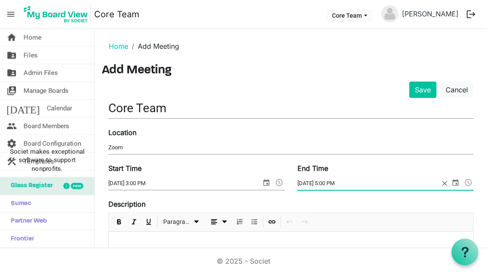
click at [170, 235] on div at bounding box center [291, 253] width 364 height 43
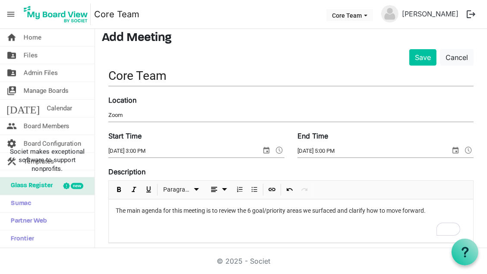
scroll to position [40, 0]
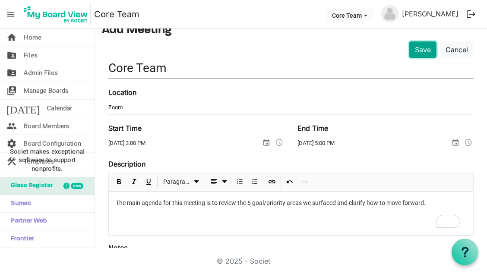
click at [421, 55] on button "Save" at bounding box center [422, 49] width 27 height 16
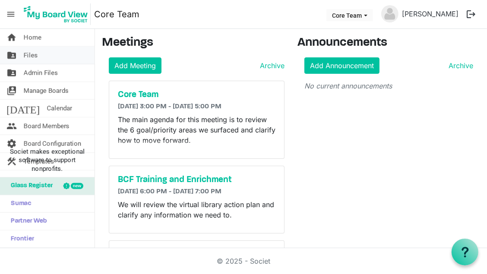
click at [53, 61] on link "folder_shared Files" at bounding box center [47, 55] width 94 height 17
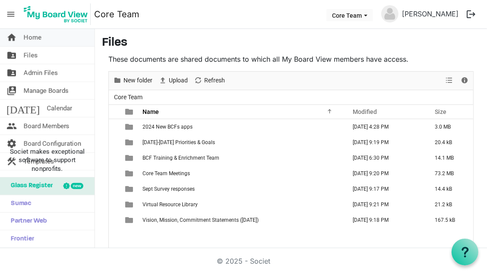
click at [34, 44] on span "Home" at bounding box center [33, 37] width 18 height 17
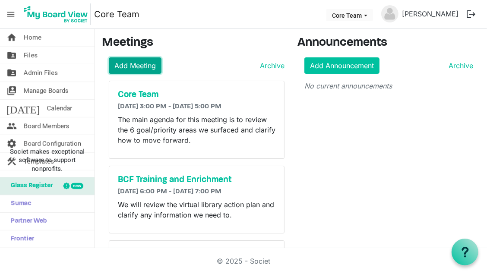
click at [123, 66] on link "Add Meeting" at bounding box center [135, 65] width 53 height 16
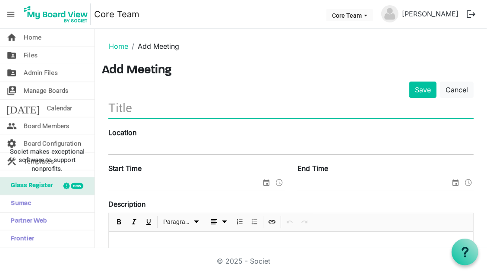
click at [147, 100] on input "text" at bounding box center [290, 108] width 365 height 20
type input "Core Team"
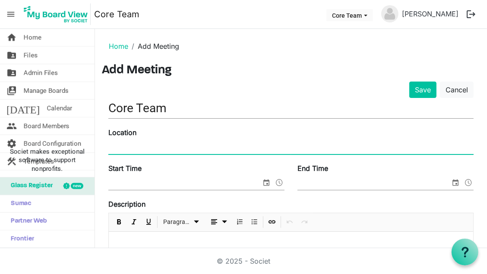
click at [150, 143] on input "Location" at bounding box center [290, 147] width 365 height 13
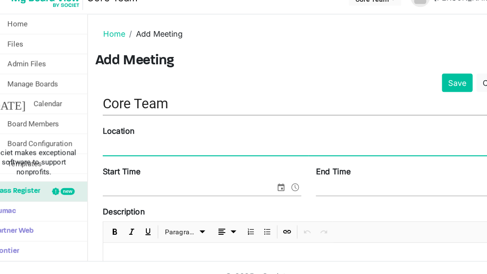
click at [150, 143] on input "Location" at bounding box center [290, 147] width 365 height 13
type input "Zoom"
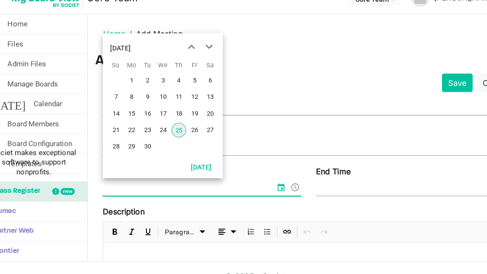
click at [138, 181] on input "Start Time" at bounding box center [184, 183] width 153 height 13
click at [201, 58] on span "next month" at bounding box center [202, 58] width 15 height 16
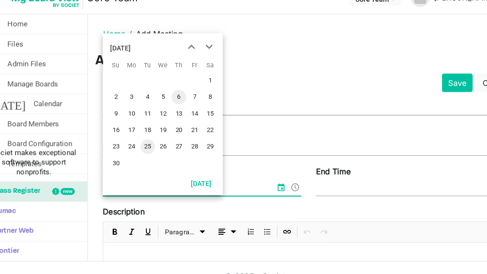
click at [176, 104] on span "6" at bounding box center [175, 102] width 13 height 13
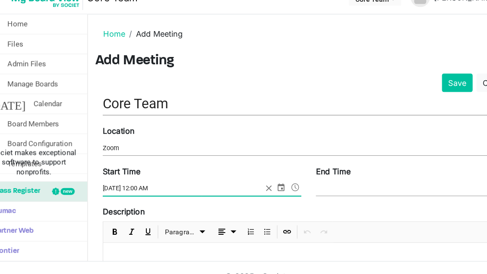
click at [274, 179] on span at bounding box center [279, 182] width 10 height 11
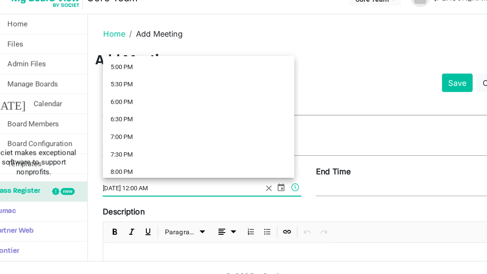
scroll to position [472, 0]
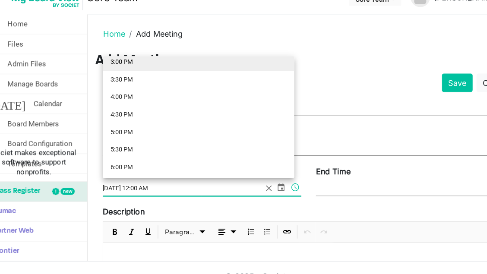
click at [134, 74] on li "3:00 PM" at bounding box center [193, 71] width 170 height 16
type input "11/6/2025 3:00 PM"
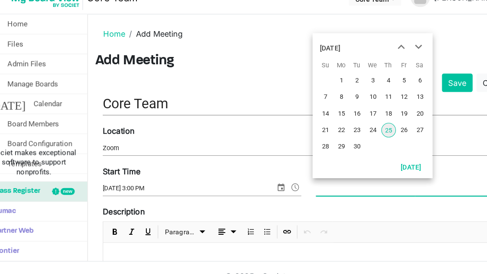
click at [313, 180] on input "End Time" at bounding box center [373, 183] width 153 height 13
click at [388, 58] on span "next month" at bounding box center [387, 58] width 15 height 16
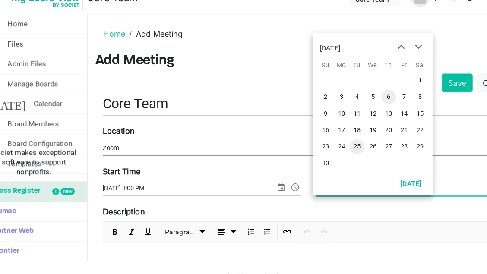
click at [359, 104] on span "6" at bounding box center [361, 102] width 13 height 13
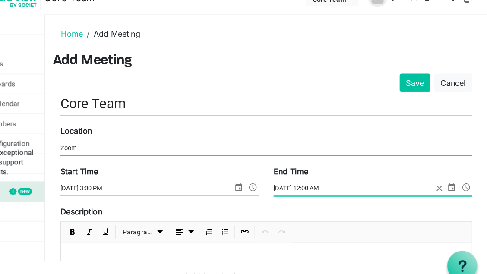
click at [463, 181] on span at bounding box center [468, 182] width 10 height 11
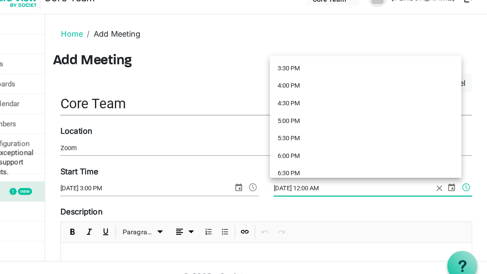
scroll to position [480, 0]
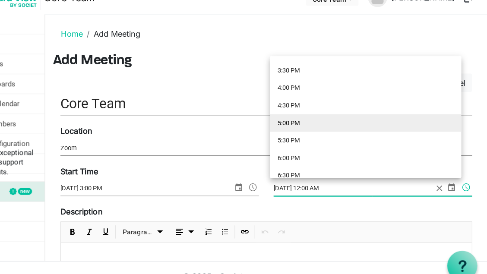
click at [326, 123] on li "5:00 PM" at bounding box center [379, 125] width 170 height 16
type input "11/6/2025 5:00 PM"
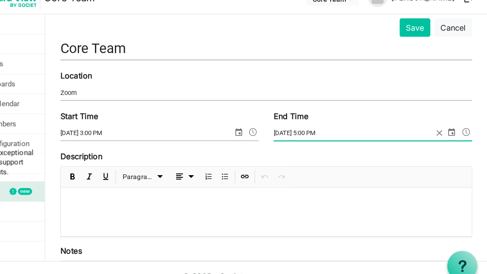
scroll to position [47, 0]
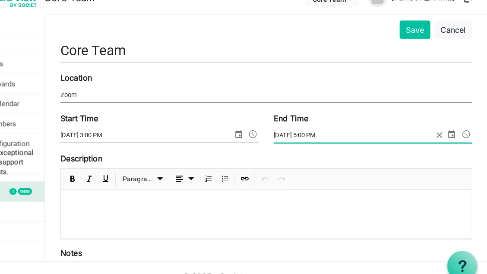
click at [158, 193] on p at bounding box center [291, 196] width 350 height 9
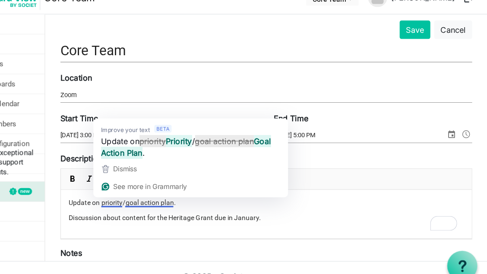
click at [155, 193] on p "Update on priority/goal action plan." at bounding box center [291, 196] width 350 height 9
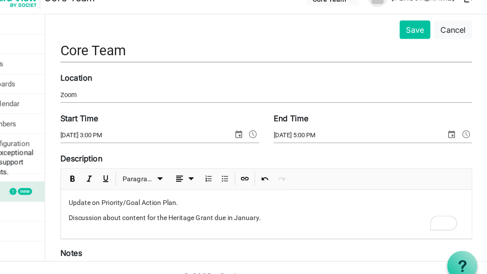
click at [345, 217] on div "Update on Priority/Goal Action Plan. Discussion about content for the Heritage …" at bounding box center [291, 206] width 364 height 43
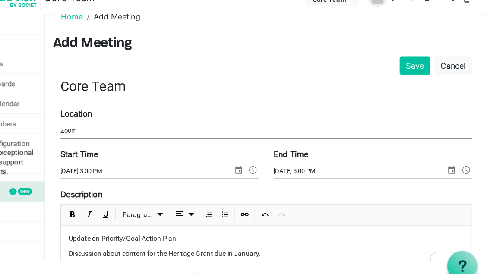
scroll to position [0, 0]
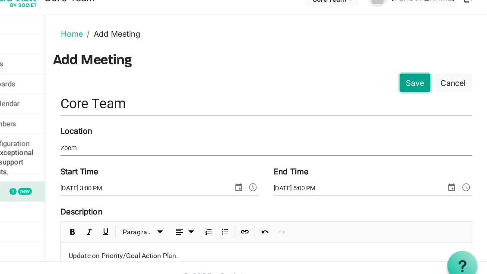
click at [423, 88] on button "Save" at bounding box center [422, 90] width 27 height 16
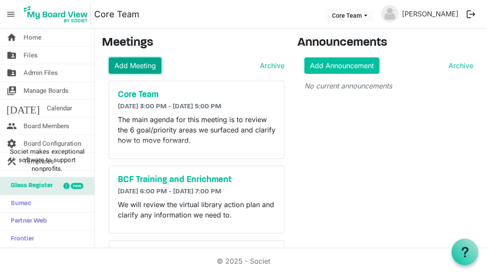
click at [146, 60] on link "Add Meeting" at bounding box center [135, 65] width 53 height 16
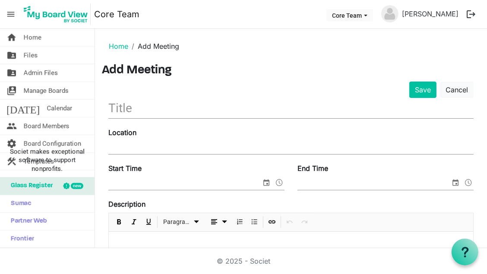
click at [140, 110] on input "text" at bounding box center [290, 108] width 365 height 20
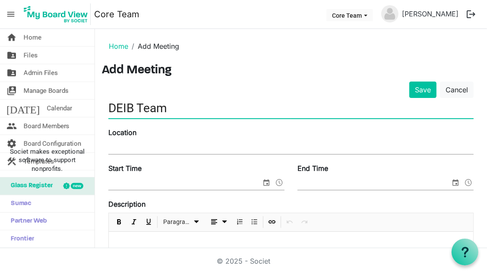
type input "DEIB Team"
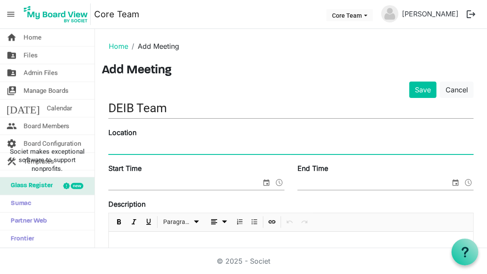
click at [147, 142] on input "Location" at bounding box center [290, 147] width 365 height 13
type input "Zoom"
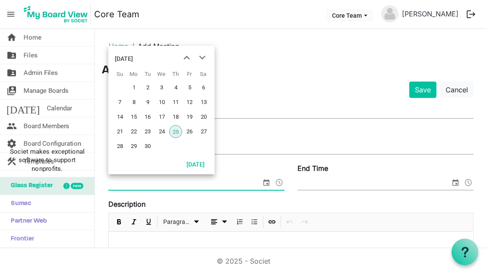
click at [262, 184] on span "select" at bounding box center [266, 182] width 10 height 11
click at [201, 59] on span "next month" at bounding box center [202, 58] width 15 height 16
